Goal: Communication & Community: Answer question/provide support

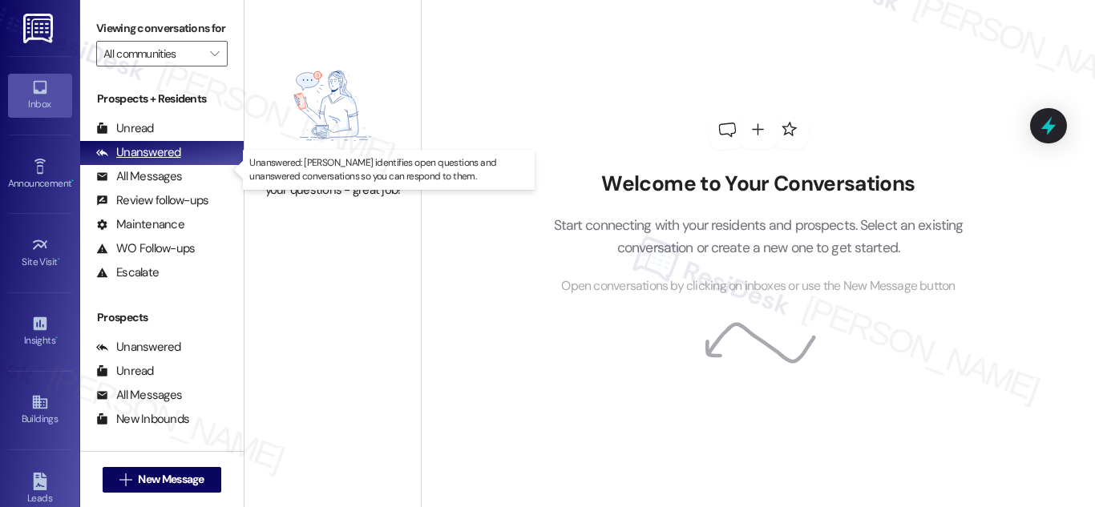
click at [176, 161] on div "Unanswered" at bounding box center [138, 152] width 85 height 17
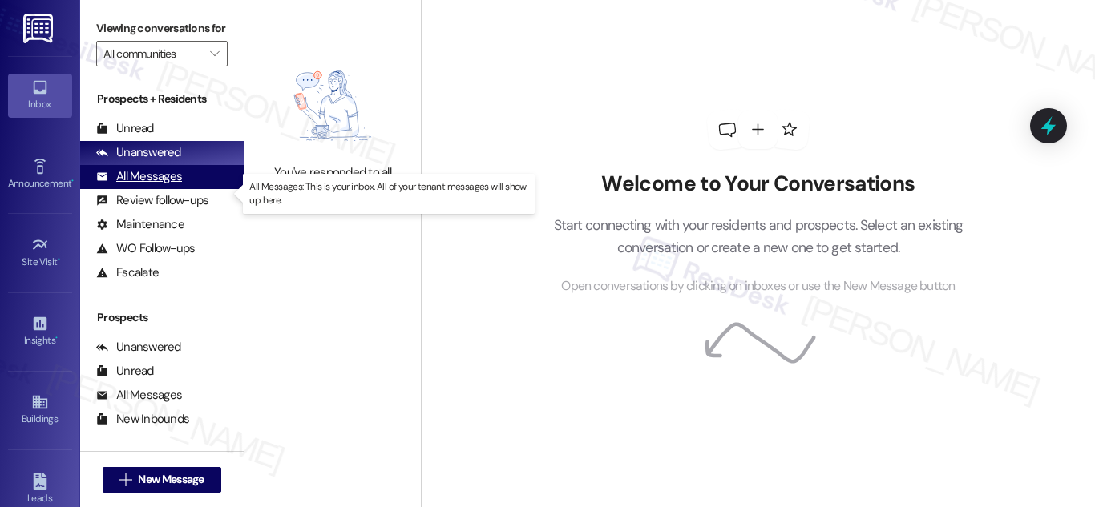
click at [153, 185] on div "All Messages" at bounding box center [139, 176] width 86 height 17
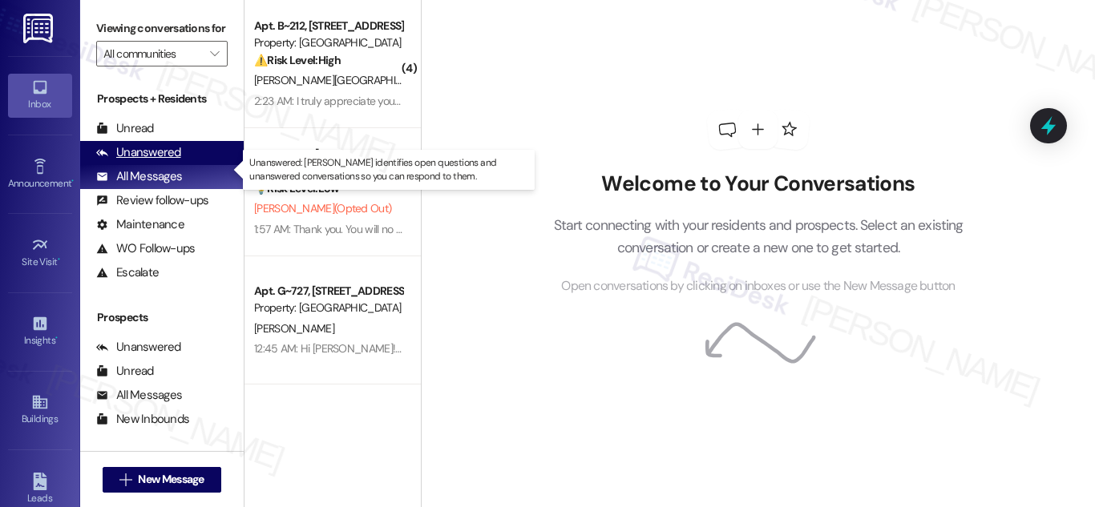
click at [135, 161] on div "Unanswered" at bounding box center [138, 152] width 85 height 17
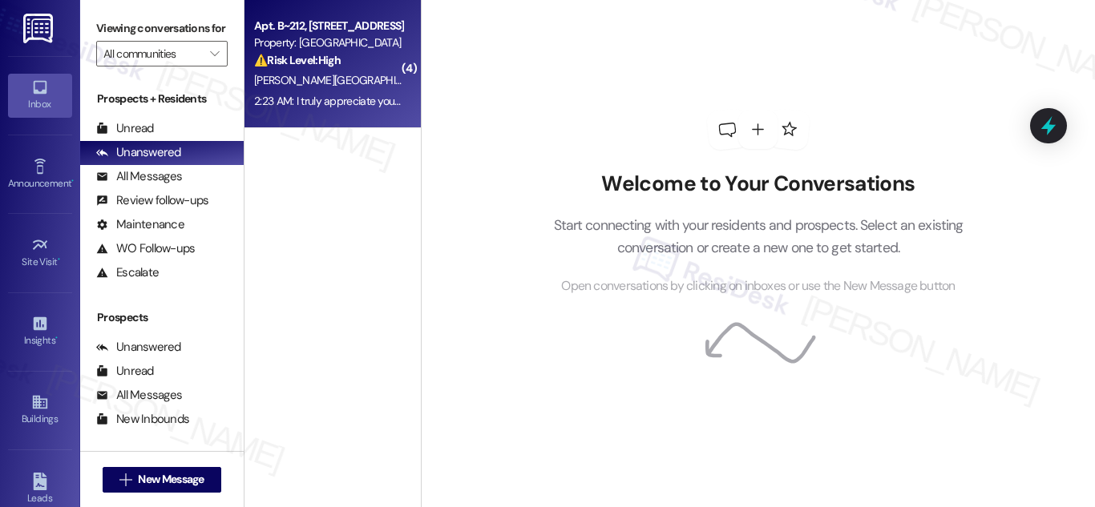
click at [325, 34] on div "Apt. B~212, [STREET_ADDRESS]" at bounding box center [328, 26] width 148 height 17
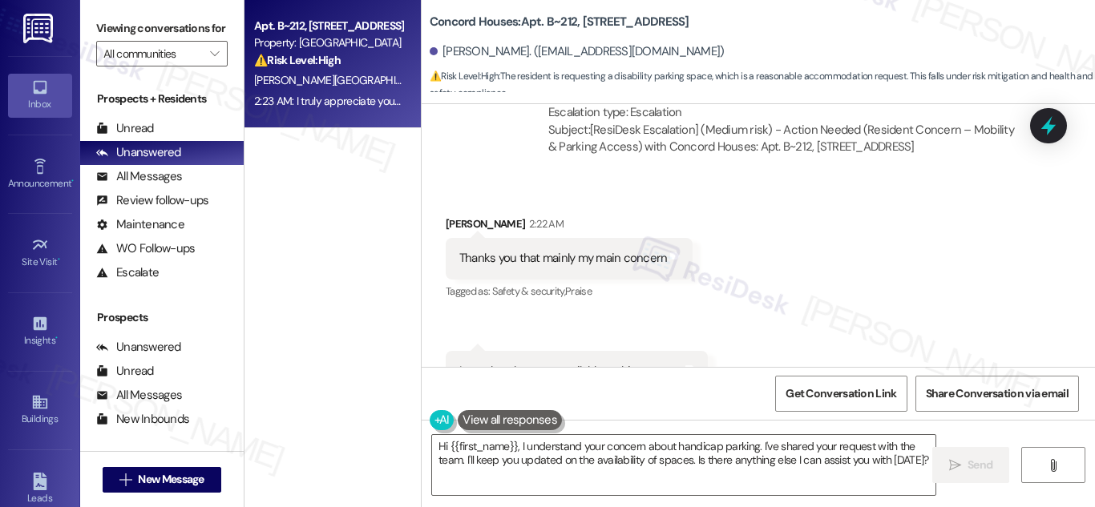
scroll to position [1549, 0]
click at [542, 266] on div "Thanks you that mainly my main concern" at bounding box center [563, 257] width 208 height 17
copy div "Thanks you that mainly my main concern Tags and notes"
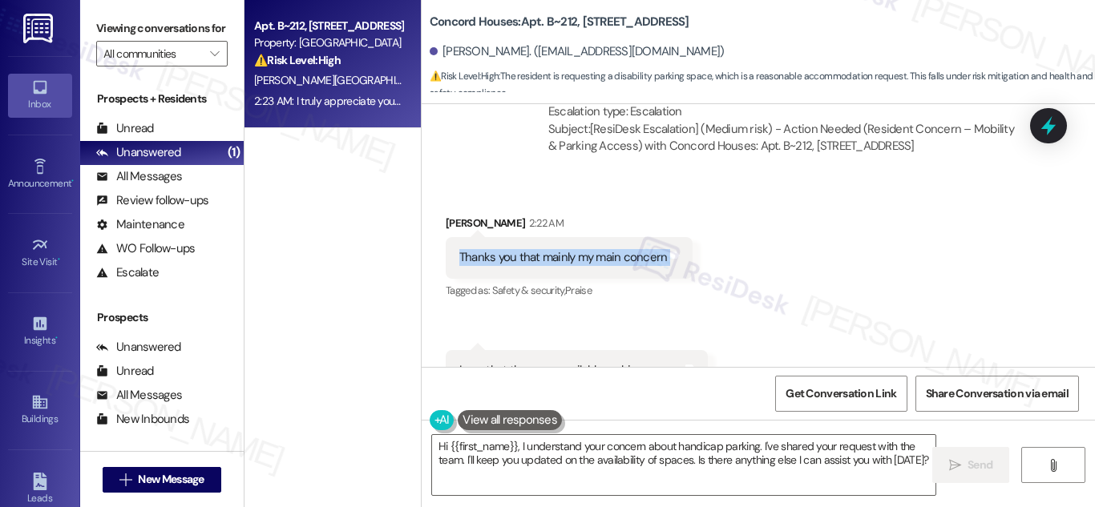
scroll to position [1709, 0]
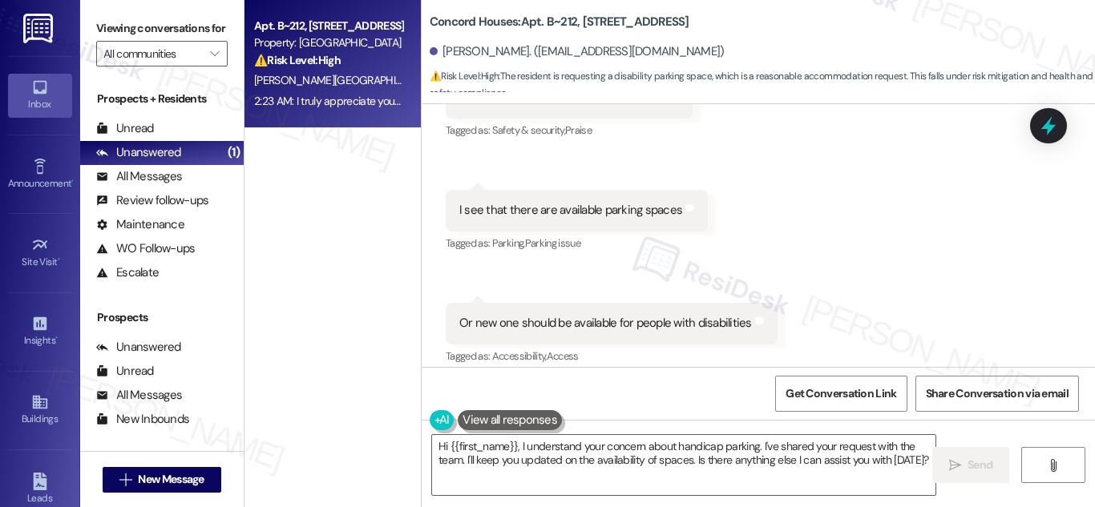
click at [597, 219] on div "I see that there are available parking spaces" at bounding box center [570, 210] width 223 height 17
copy div "I see that there are available parking spaces Tags and notes"
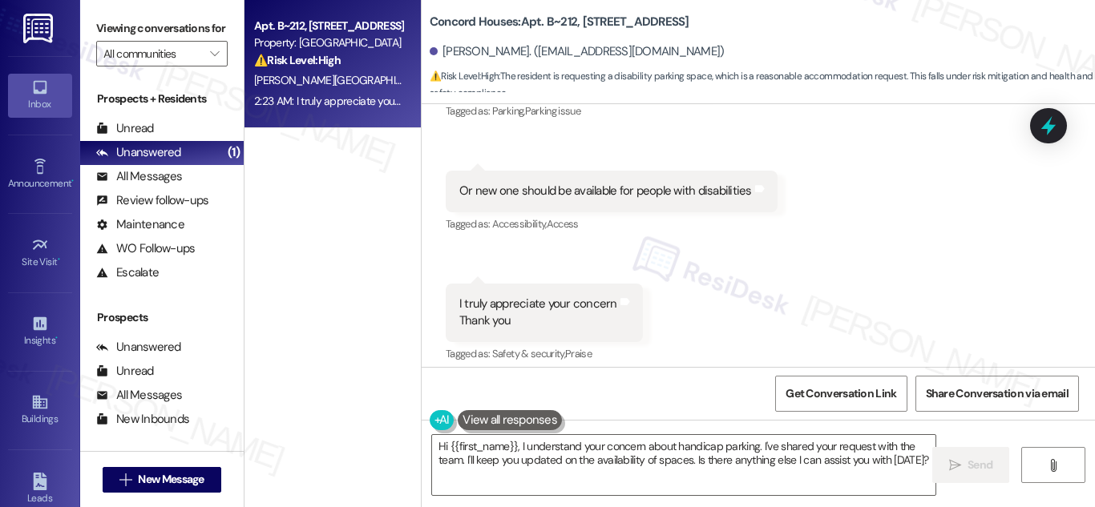
scroll to position [1870, 0]
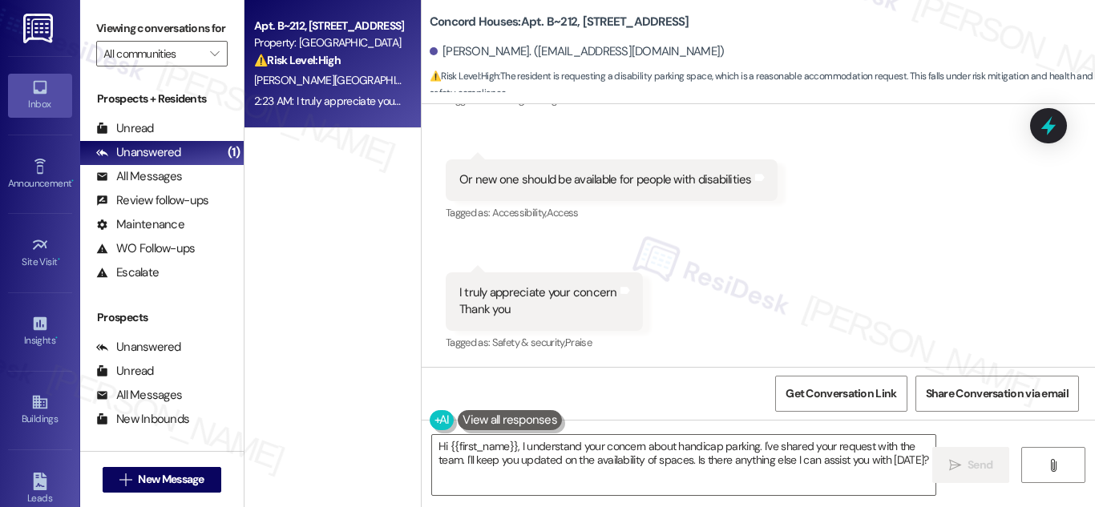
click at [570, 177] on div "Or new one should be available for people with disabilities" at bounding box center [605, 179] width 292 height 17
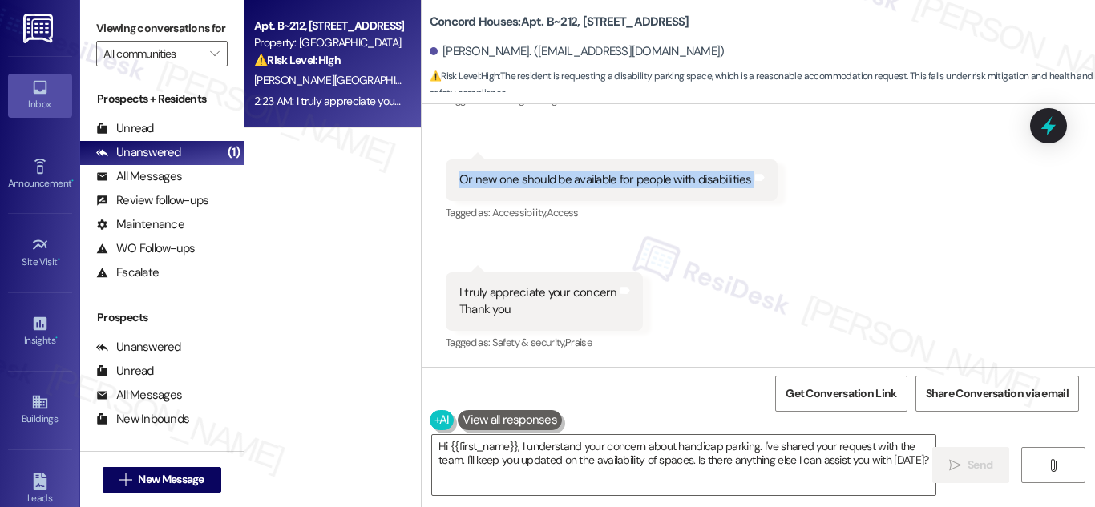
click at [570, 177] on div "Or new one should be available for people with disabilities" at bounding box center [605, 179] width 292 height 17
copy div "Or new one should be available for people with disabilities Tags and notes"
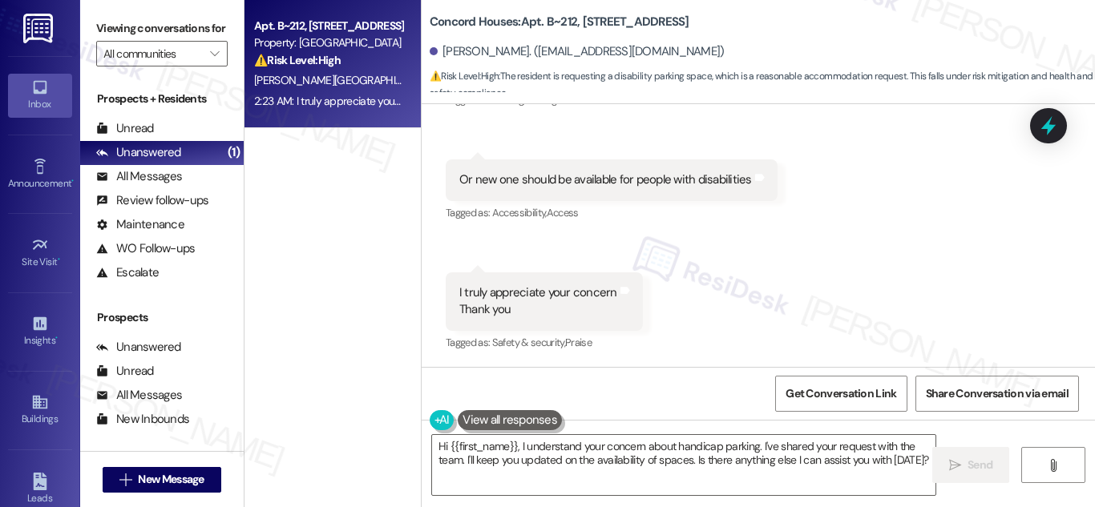
click at [513, 291] on div "I truly appreciate your concern Thank you" at bounding box center [538, 301] width 158 height 34
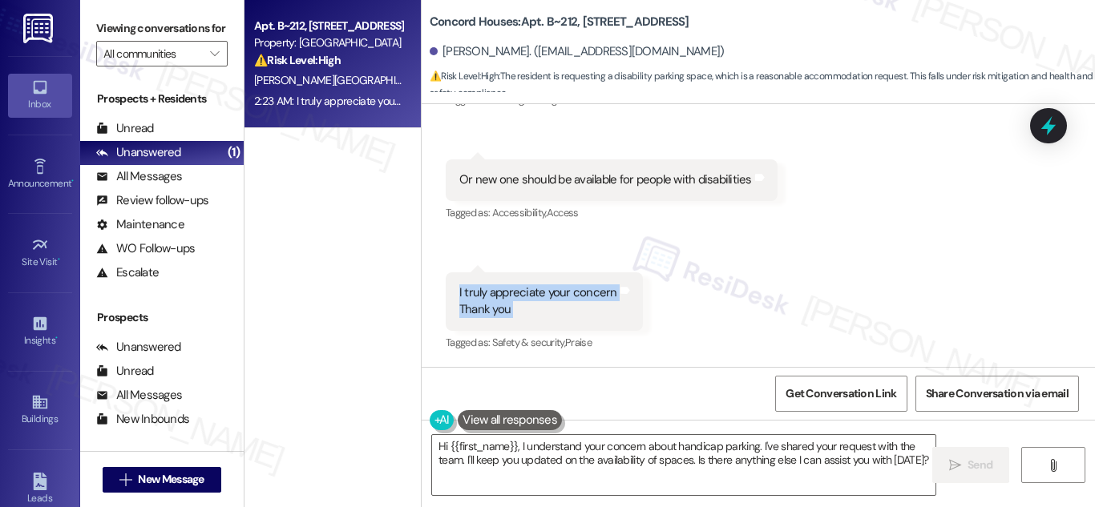
drag, startPoint x: 513, startPoint y: 291, endPoint x: 512, endPoint y: 322, distance: 31.3
click at [512, 322] on div "I truly appreciate your concern Thank you Tags and notes" at bounding box center [544, 301] width 197 height 58
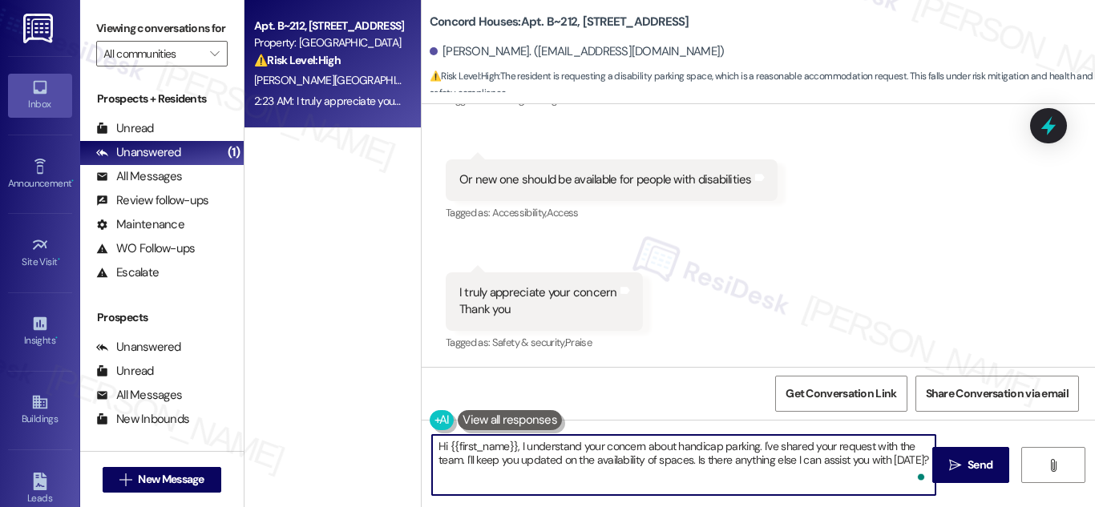
drag, startPoint x: 700, startPoint y: 461, endPoint x: 918, endPoint y: 457, distance: 218.8
click at [918, 457] on textarea "Hi {{first_name}}, I understand your concern about handicap parking. I've share…" at bounding box center [683, 465] width 503 height 60
click at [830, 230] on div "Received via SMS [PERSON_NAME] 2:22 AM Thanks you that mainly my main concern T…" at bounding box center [757, 120] width 673 height 491
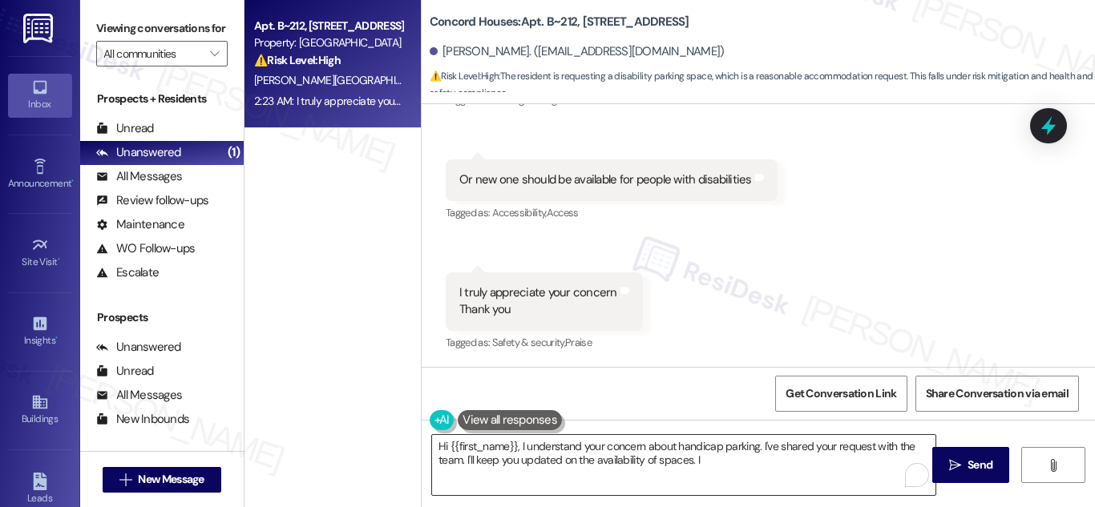
click at [720, 461] on textarea "Hi {{first_name}}, I understand your concern about handicap parking. I've share…" at bounding box center [683, 465] width 503 height 60
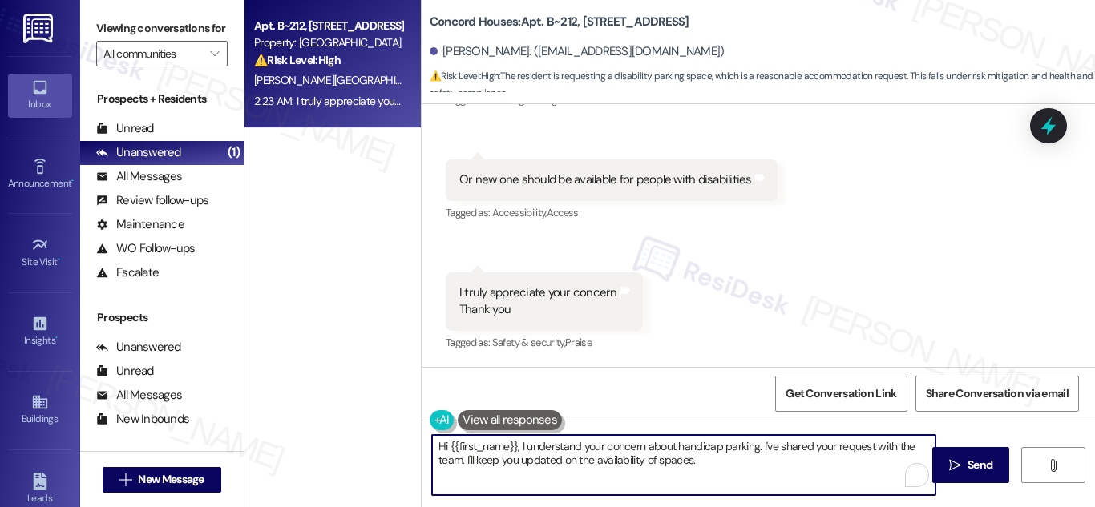
click at [515, 448] on textarea "Hi {{first_name}}, I understand your concern about handicap parking. I've share…" at bounding box center [683, 465] width 503 height 60
click at [825, 462] on textarea "Hi {{first_name}}, im happy to assist and I understand your concern about handi…" at bounding box center [683, 465] width 503 height 60
drag, startPoint x: 518, startPoint y: 451, endPoint x: 829, endPoint y: 460, distance: 310.2
click at [829, 460] on textarea "Hi {{first_name}}, im happy to assist and I understand your concern about handi…" at bounding box center [683, 465] width 503 height 60
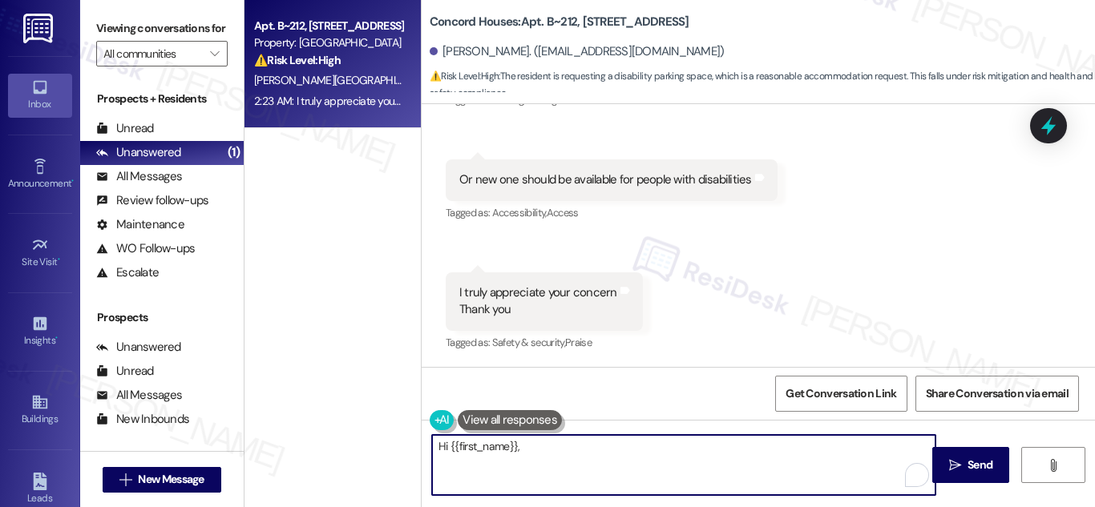
paste textarea "I'm happy to assist, and I understand your concern about handicap parking. I've…"
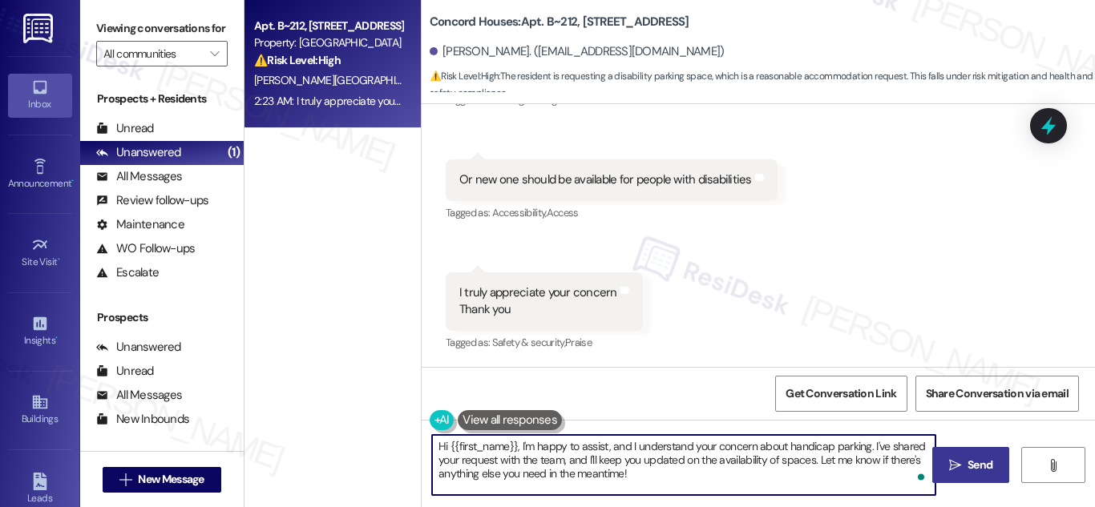
type textarea "Hi {{first_name}}, I'm happy to assist, and I understand your concern about han…"
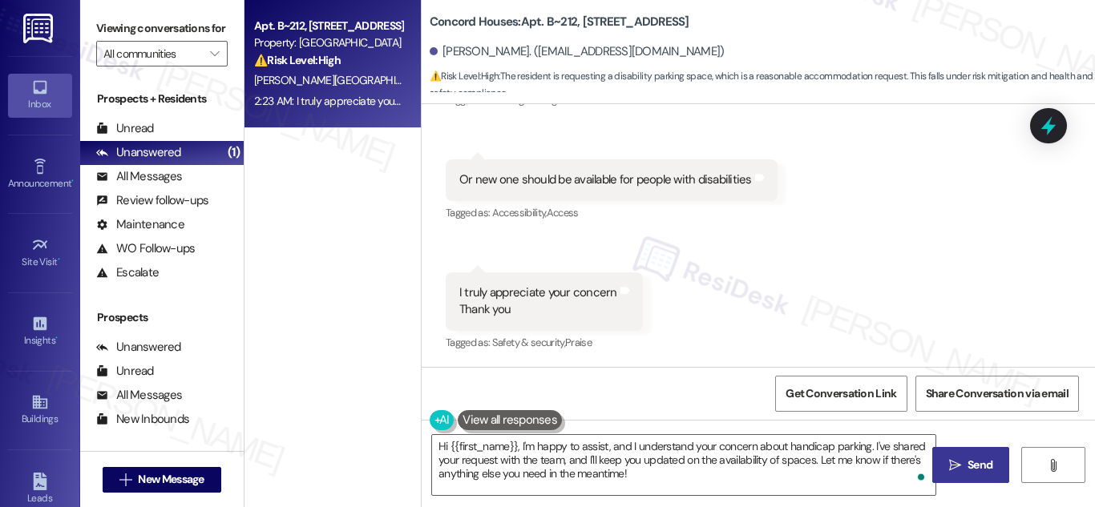
click at [988, 453] on button " Send" at bounding box center [971, 465] width 78 height 36
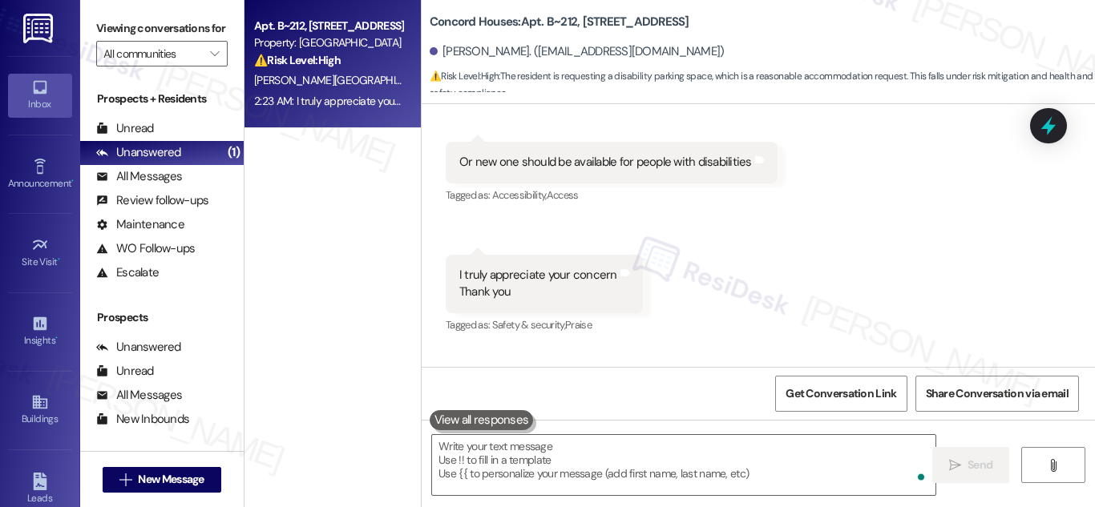
scroll to position [1869, 0]
click at [311, 63] on strong "⚠️ Risk Level: High" at bounding box center [297, 60] width 87 height 14
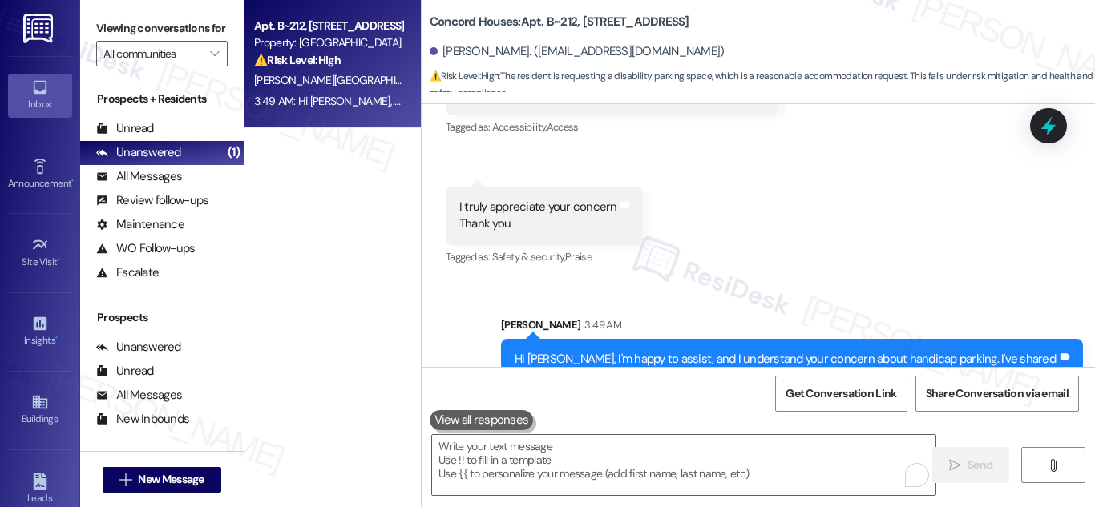
scroll to position [2016, 0]
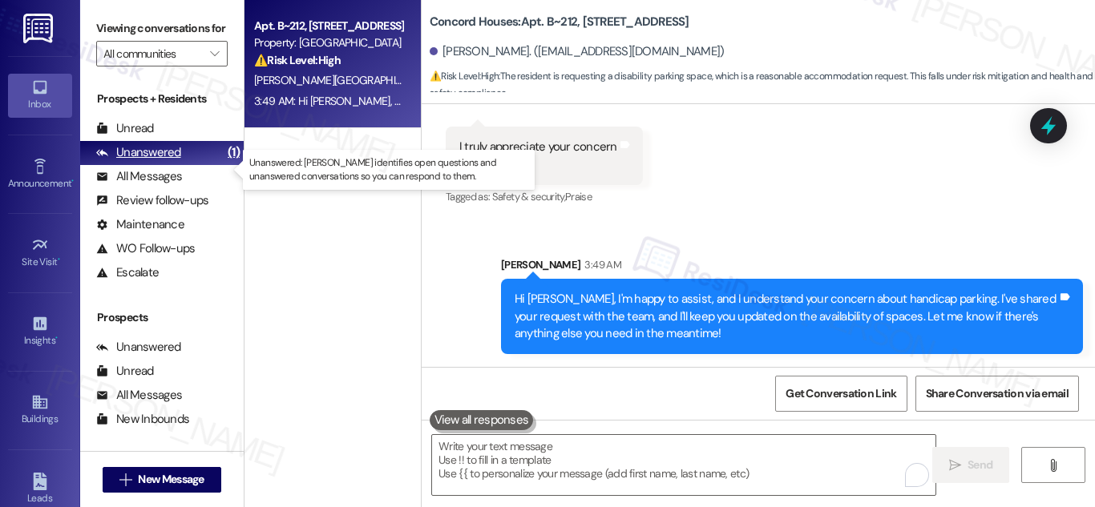
click at [151, 161] on div "Unanswered" at bounding box center [138, 152] width 85 height 17
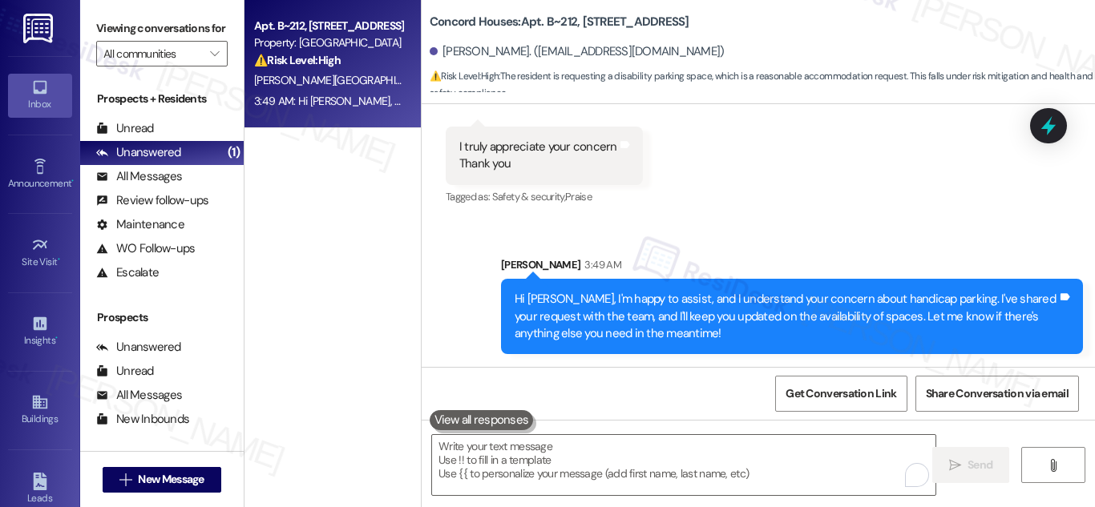
click at [343, 48] on div "Property: [GEOGRAPHIC_DATA]" at bounding box center [328, 42] width 148 height 17
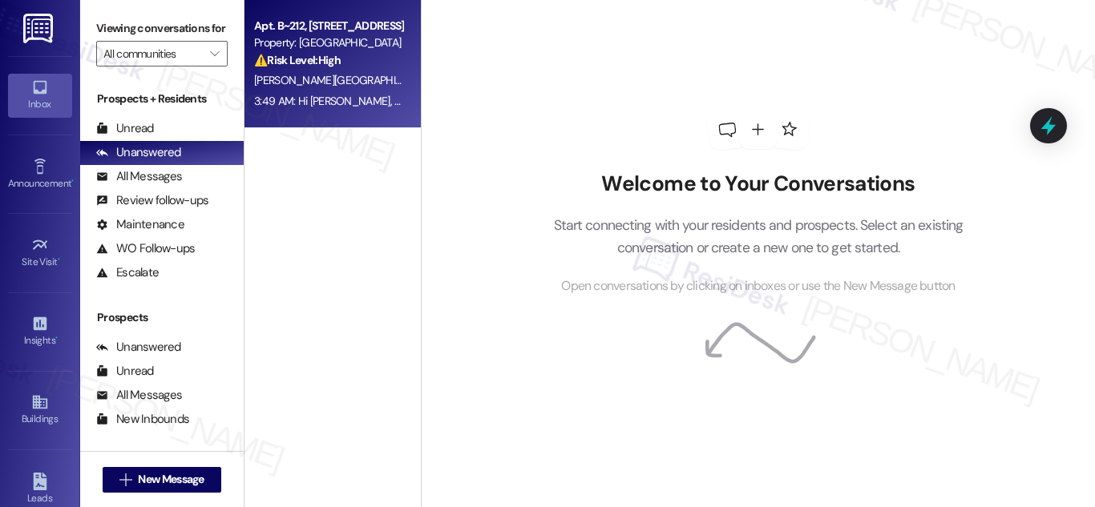
click at [315, 24] on div "Apt. B~212, [STREET_ADDRESS]" at bounding box center [328, 26] width 148 height 17
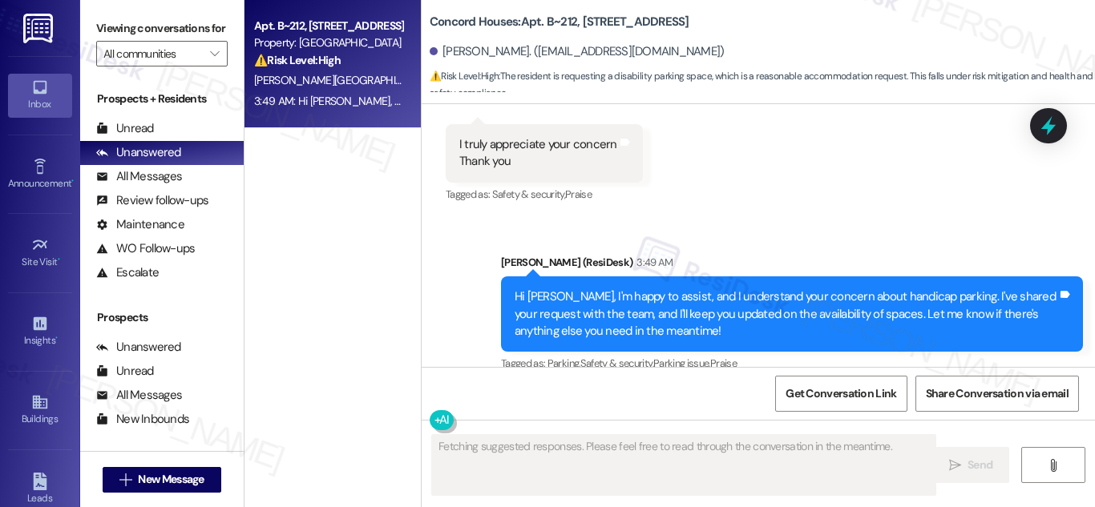
scroll to position [2039, 0]
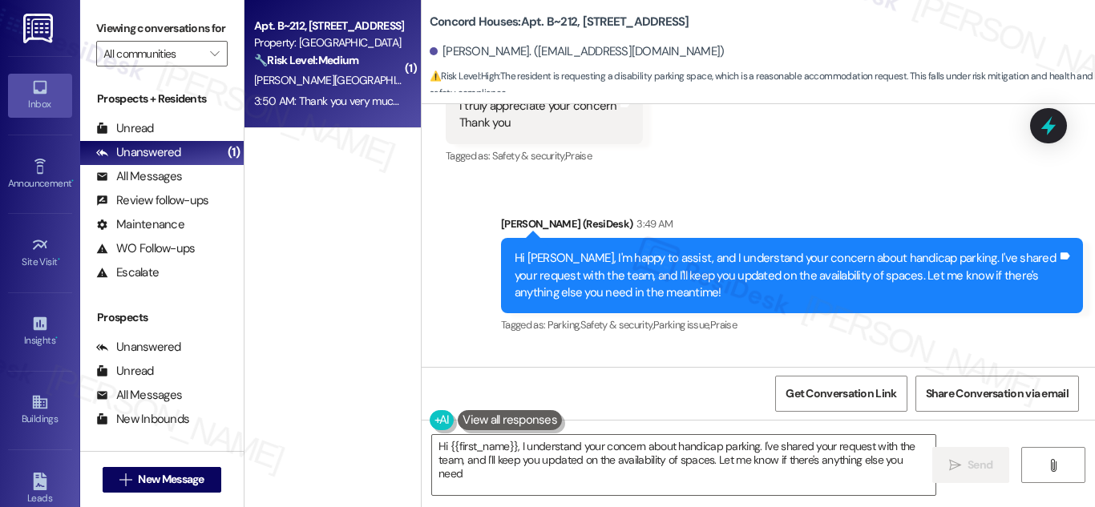
type textarea "Hi {{first_name}}, I understand your concern about handicap parking. I've share…"
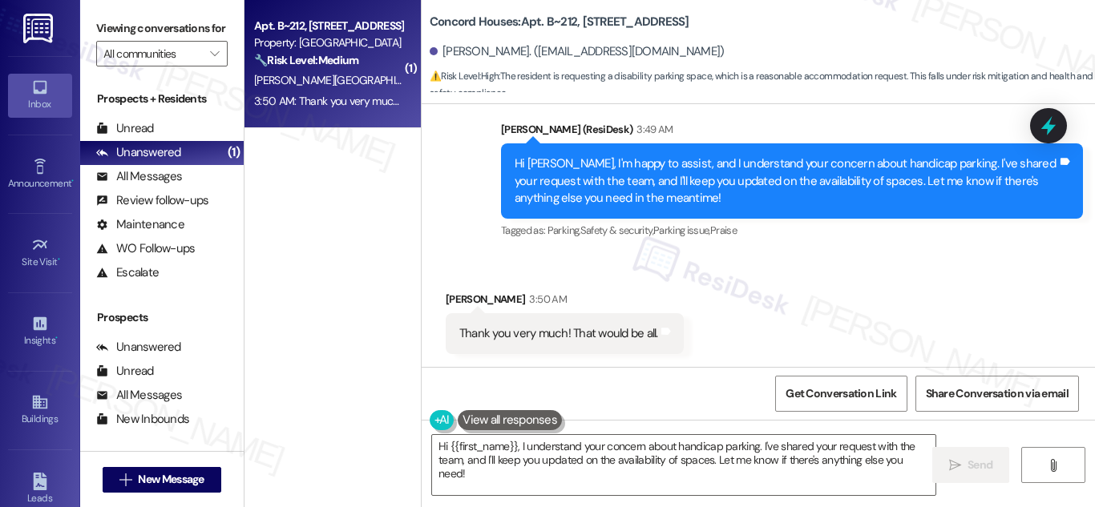
scroll to position [2151, 0]
click at [650, 453] on textarea "Hi {{first_name}}, I understand your concern about handicap parking. I've share…" at bounding box center [683, 465] width 503 height 60
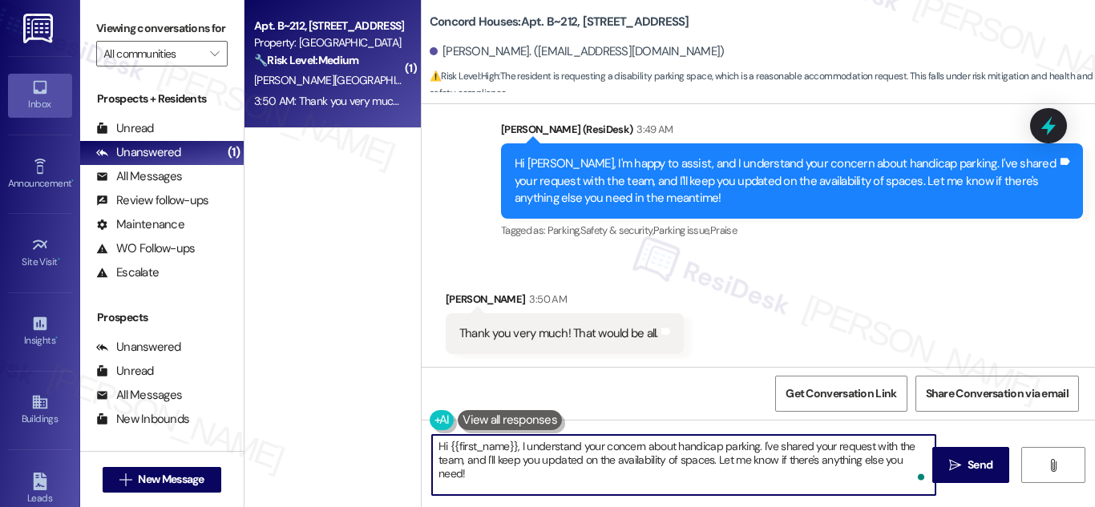
click at [650, 453] on textarea "Hi {{first_name}}, I understand your concern about handicap parking. I've share…" at bounding box center [683, 465] width 503 height 60
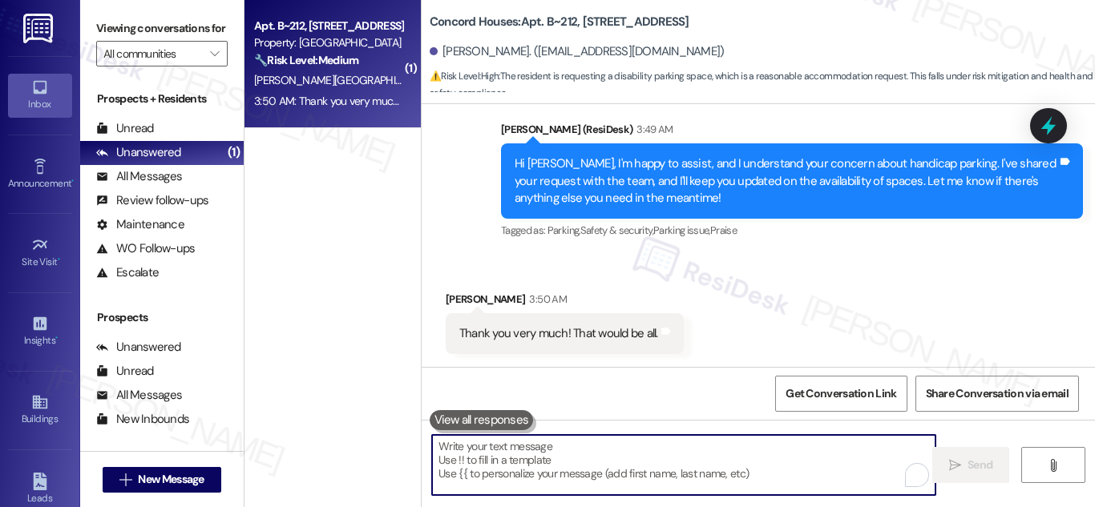
click at [624, 332] on div "Thank you very much! That would be all." at bounding box center [558, 333] width 199 height 17
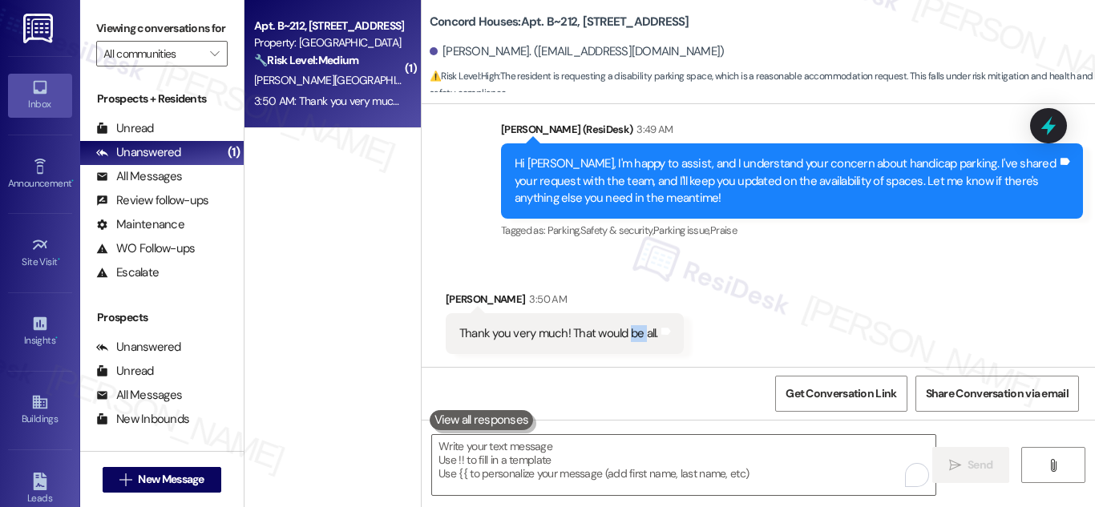
click at [624, 332] on div "Thank you very much! That would be all." at bounding box center [558, 333] width 199 height 17
copy div "Thank you very much! That would be all. Tags and notes"
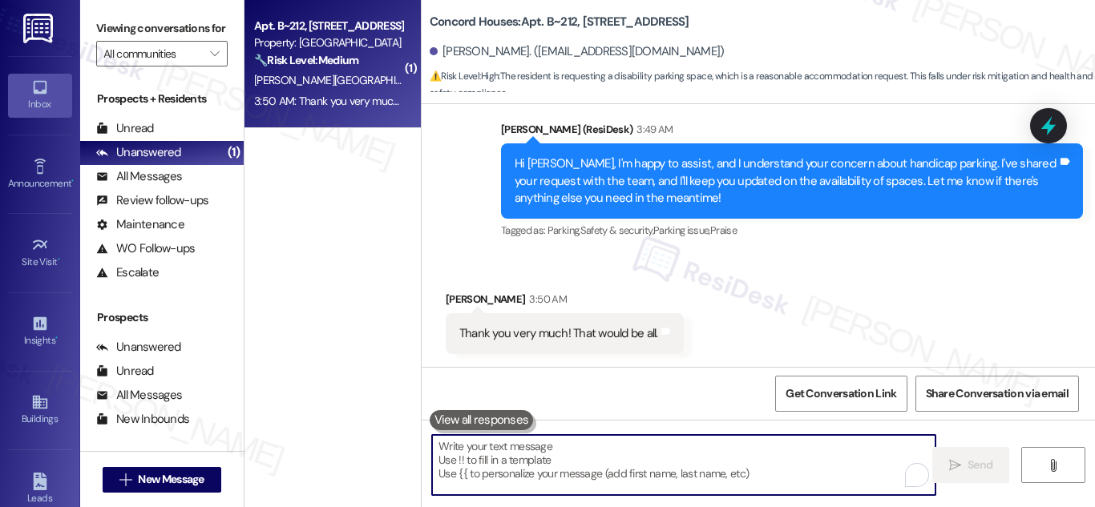
click at [577, 451] on textarea "To enrich screen reader interactions, please activate Accessibility in Grammarl…" at bounding box center [683, 465] width 503 height 60
paste textarea "You're very welcome! 😊 If anything else comes up, feel free to reach out. Have …"
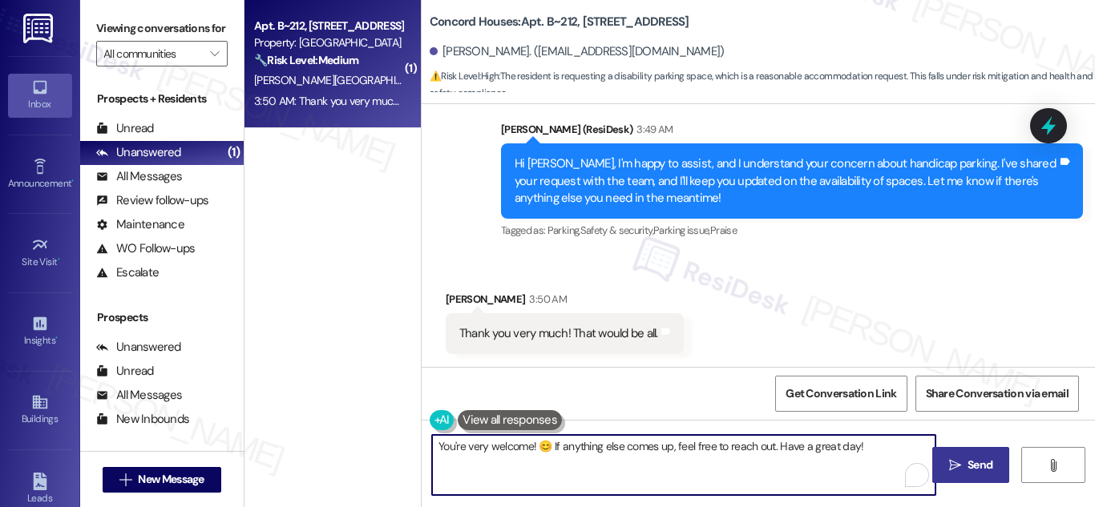
type textarea "You're very welcome! 😊 If anything else comes up, feel free to reach out. Have …"
click at [974, 466] on span "Send" at bounding box center [979, 465] width 25 height 17
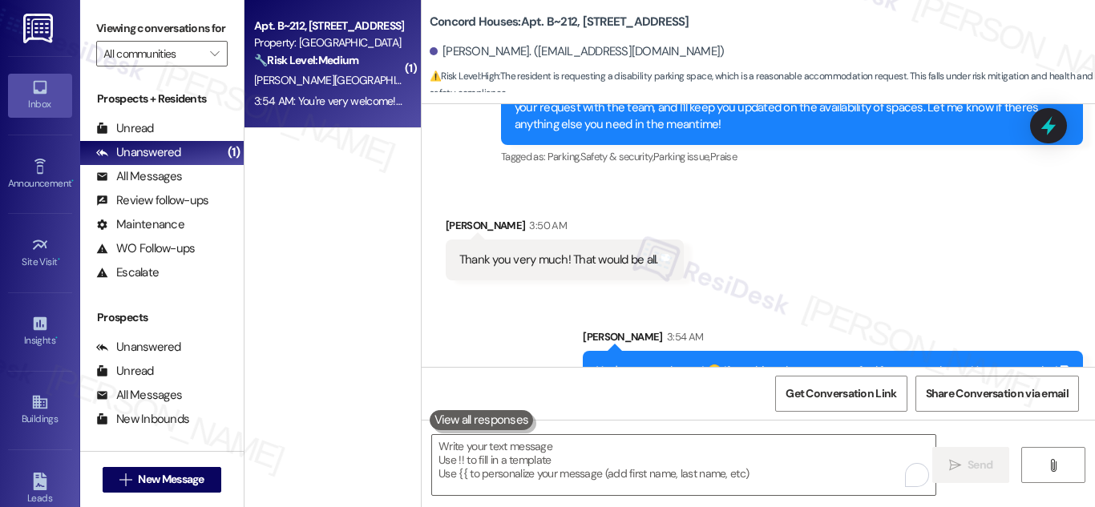
scroll to position [2263, 0]
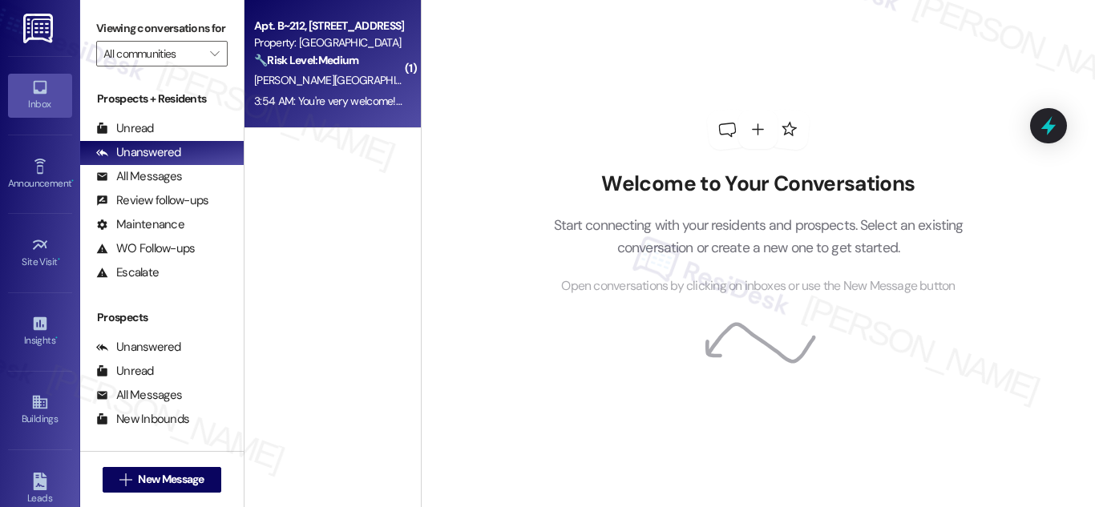
click at [304, 102] on div "3:54 AM: You're very welcome! 😊 If anything else comes up, feel free to reach o…" at bounding box center [488, 101] width 469 height 14
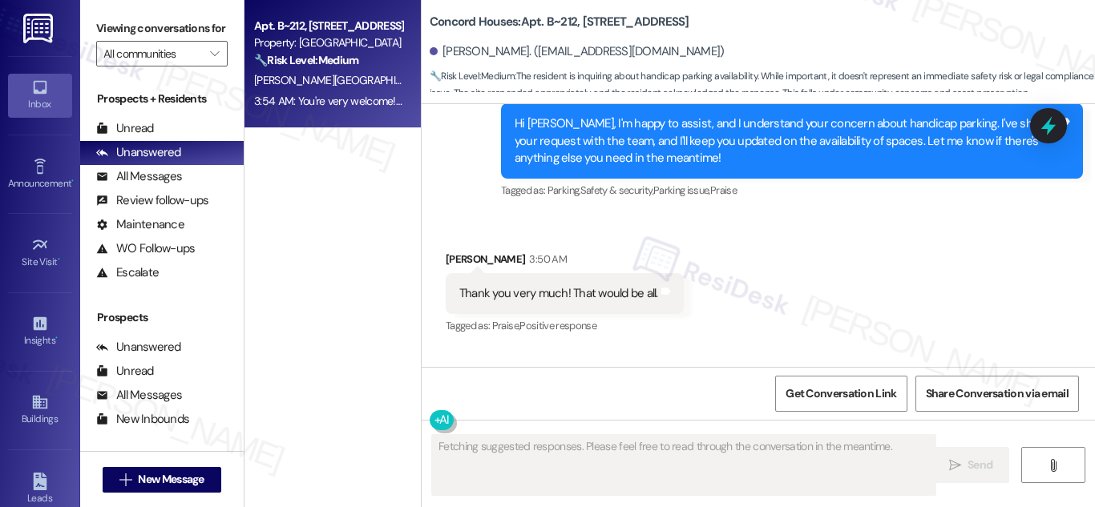
scroll to position [2310, 0]
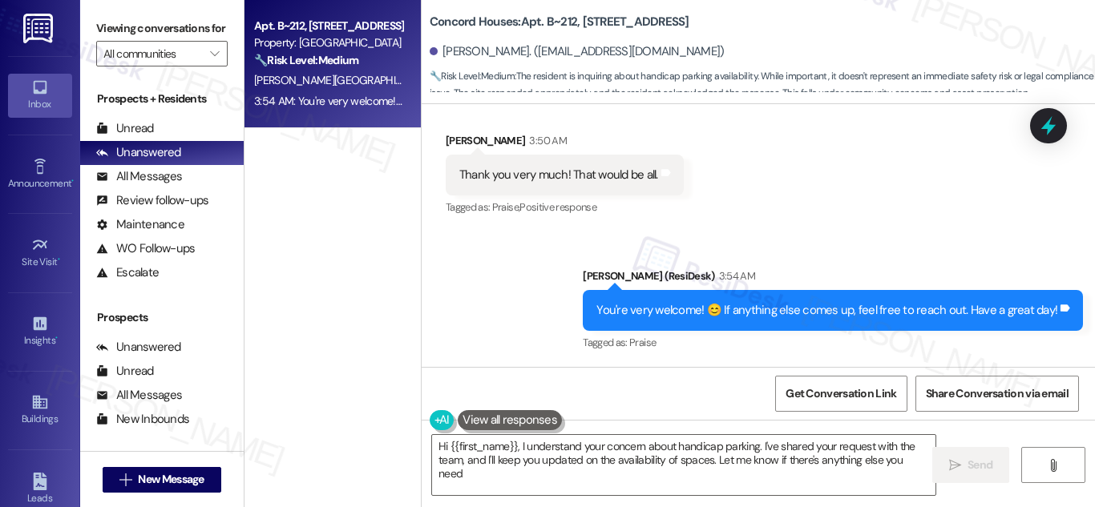
type textarea "Hi {{first_name}}, I understand your concern about handicap parking. I've share…"
click at [308, 59] on strong "🔧 Risk Level: Medium" at bounding box center [306, 60] width 104 height 14
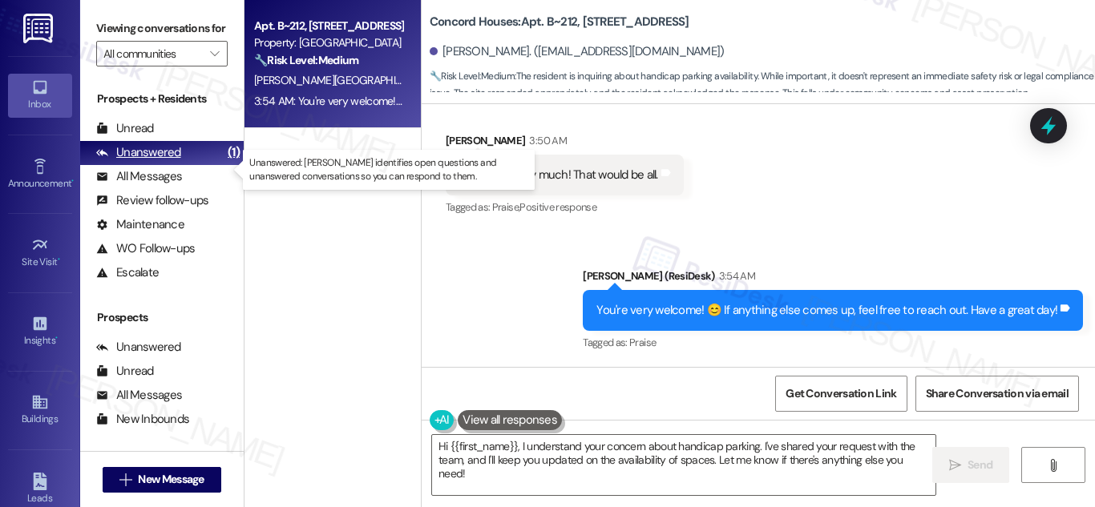
click at [161, 161] on div "Unanswered" at bounding box center [138, 152] width 85 height 17
